Goal: Task Accomplishment & Management: Use online tool/utility

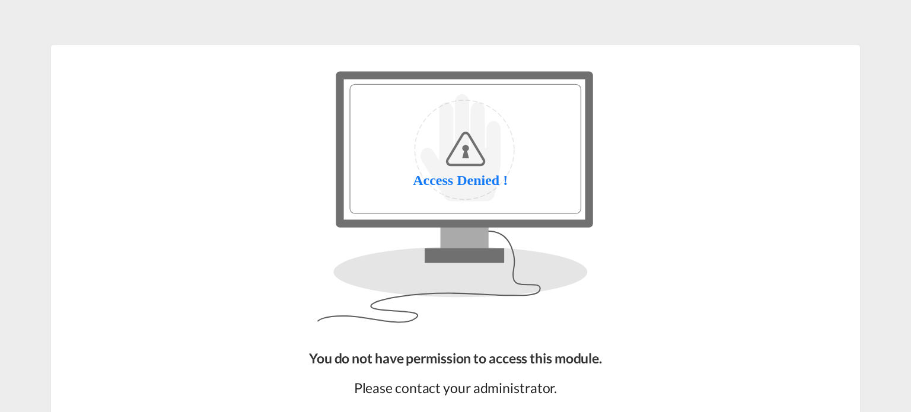
scroll to position [107, 0]
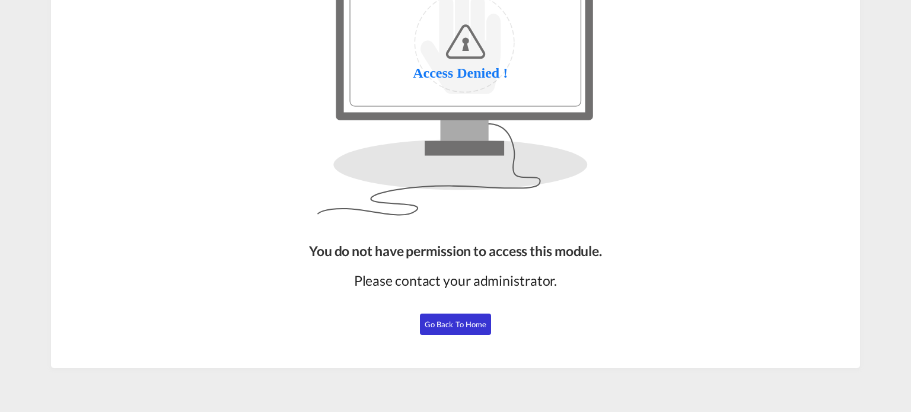
click at [452, 328] on span "Go Back to Home" at bounding box center [456, 324] width 62 height 9
